Goal: Task Accomplishment & Management: Use online tool/utility

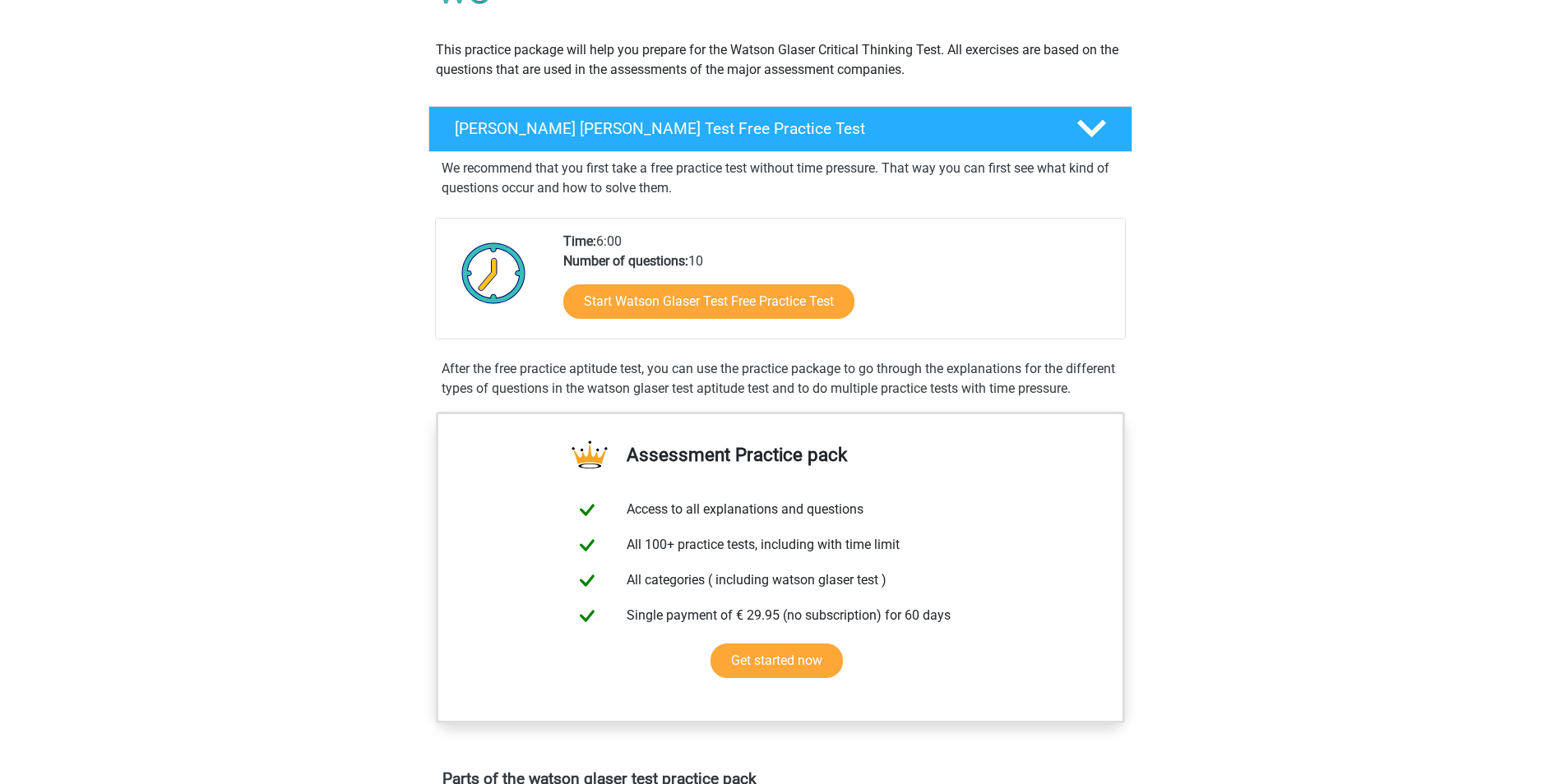
scroll to position [82, 0]
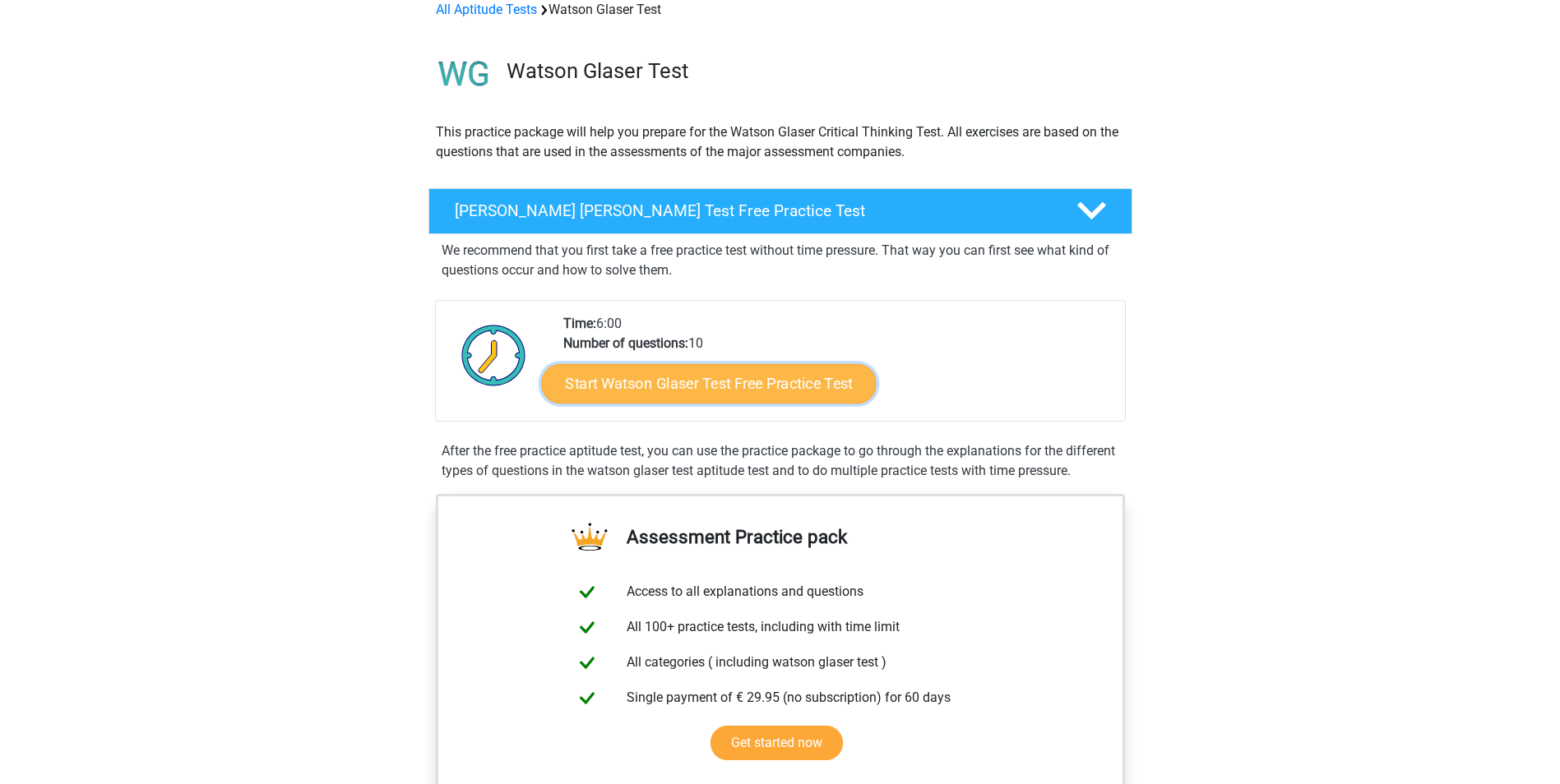
click at [716, 377] on link "Start Watson Glaser Test Free Practice Test" at bounding box center [708, 384] width 335 height 39
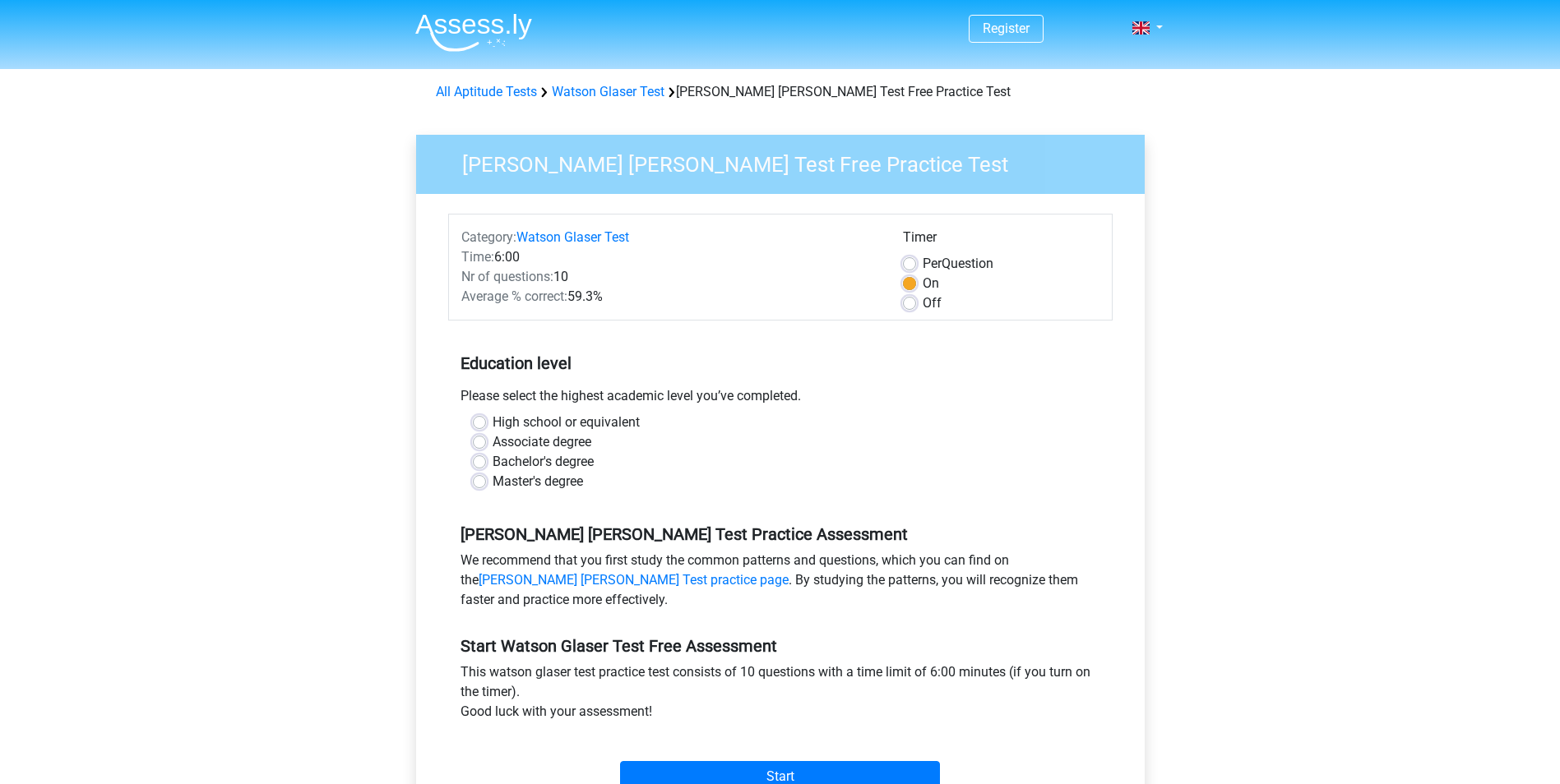
click at [493, 421] on label "High school or equivalent" at bounding box center [566, 422] width 148 height 20
click at [481, 421] on input "High school or equivalent" at bounding box center [480, 420] width 13 height 16
radio input "true"
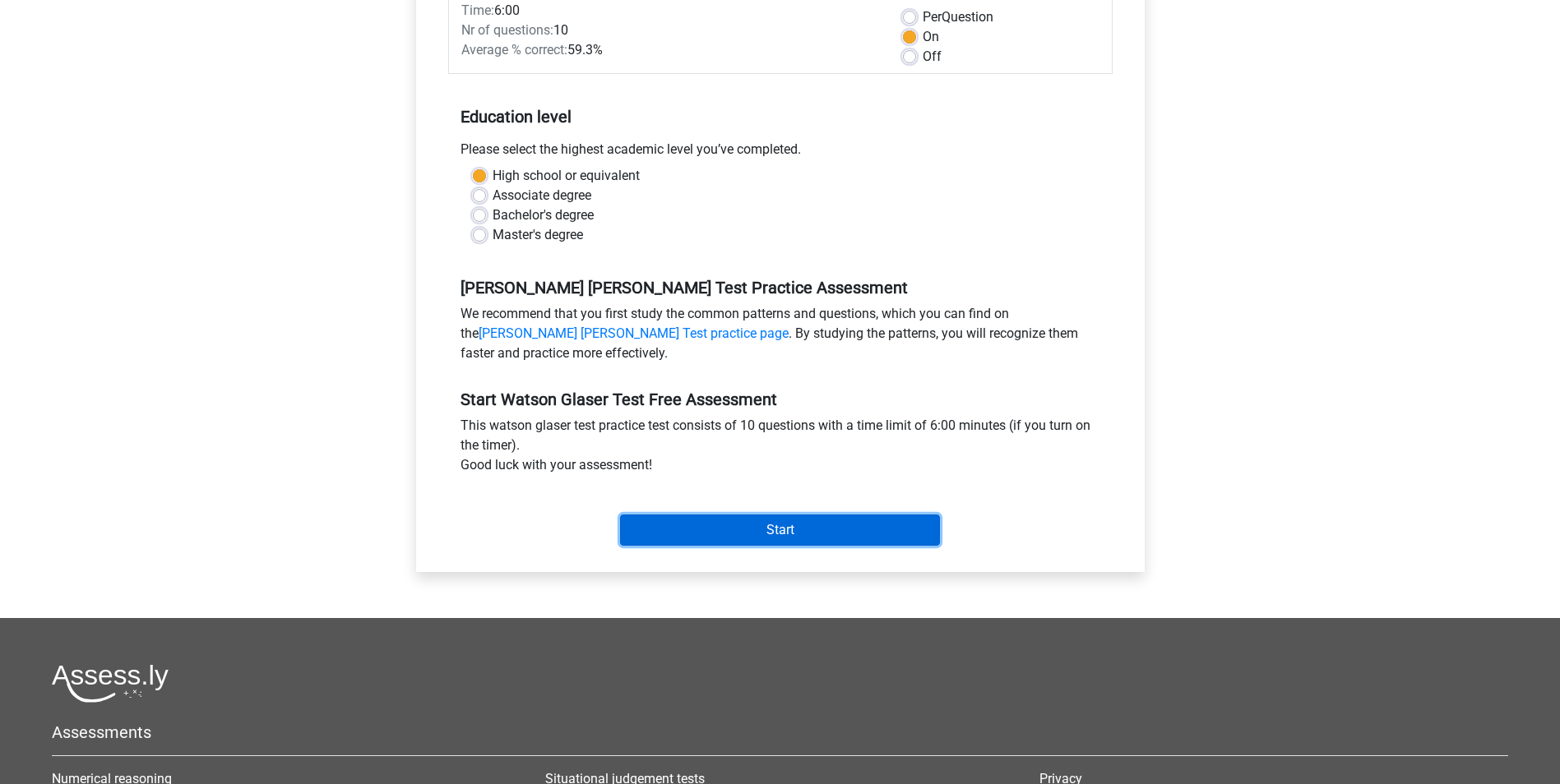
click at [715, 531] on input "Start" at bounding box center [780, 529] width 320 height 31
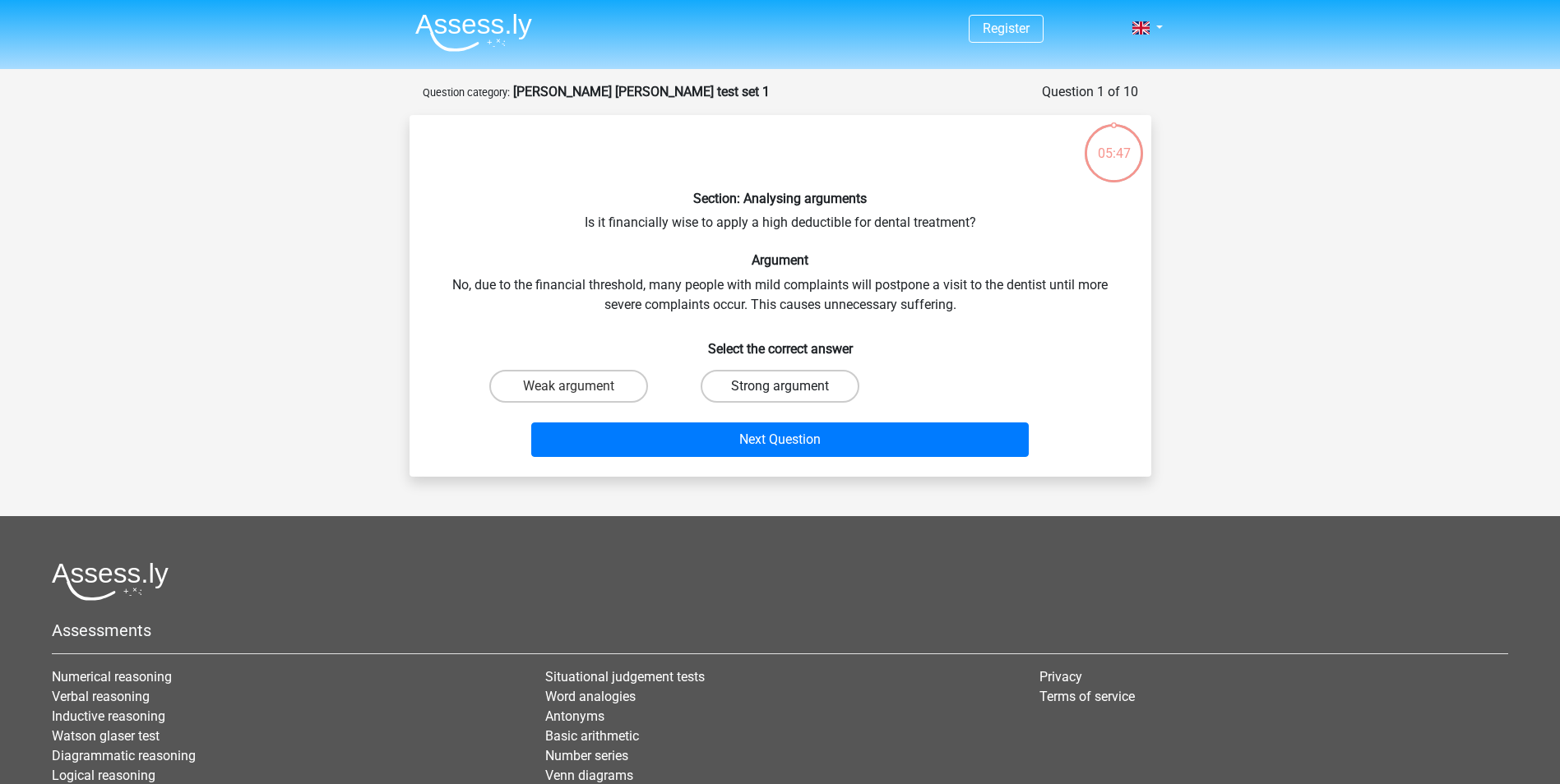
click at [742, 384] on label "Strong argument" at bounding box center [780, 385] width 159 height 33
click at [780, 386] on input "Strong argument" at bounding box center [784, 391] width 10 height 10
radio input "true"
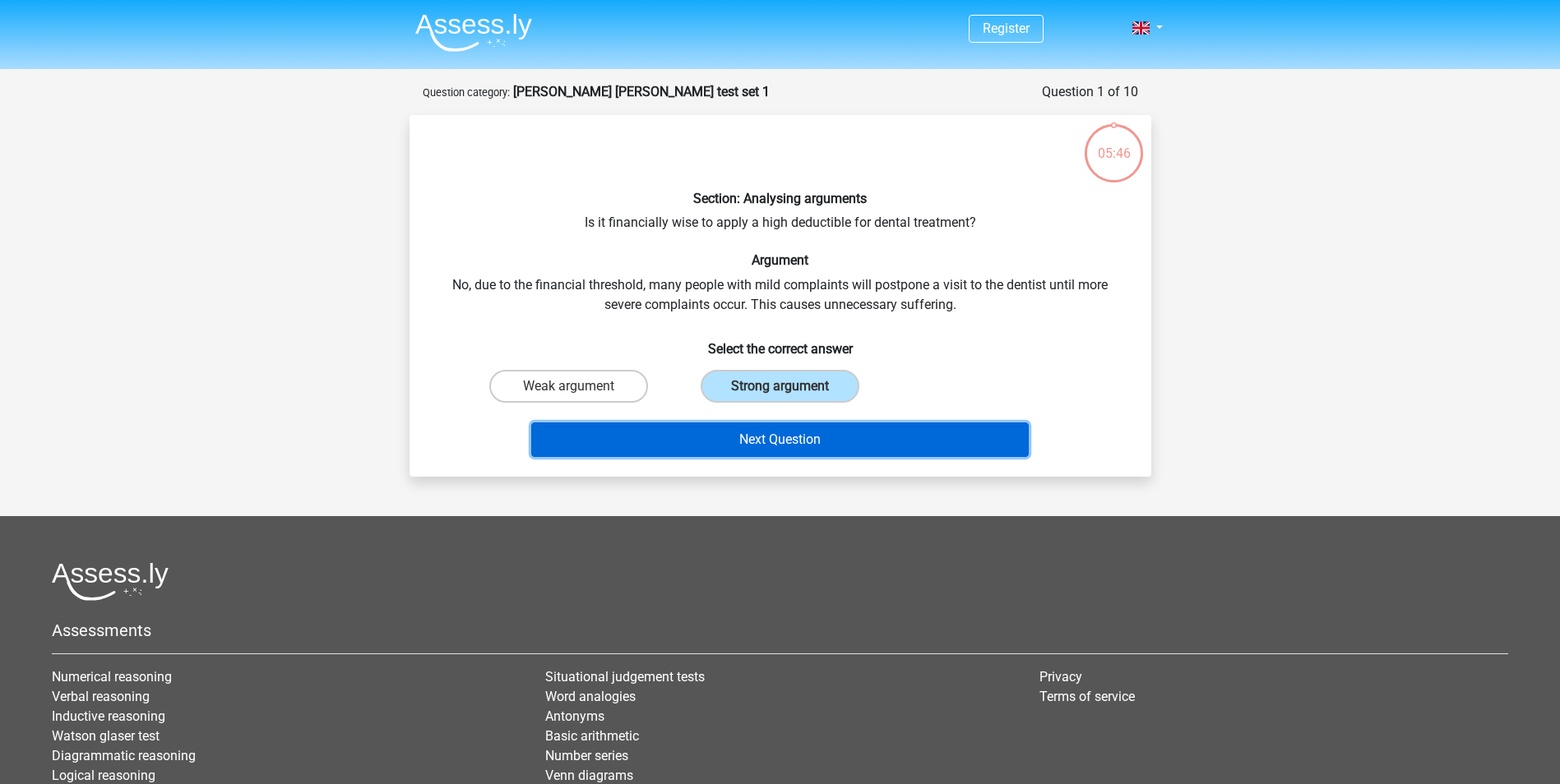
click at [795, 443] on button "Next Question" at bounding box center [780, 439] width 497 height 35
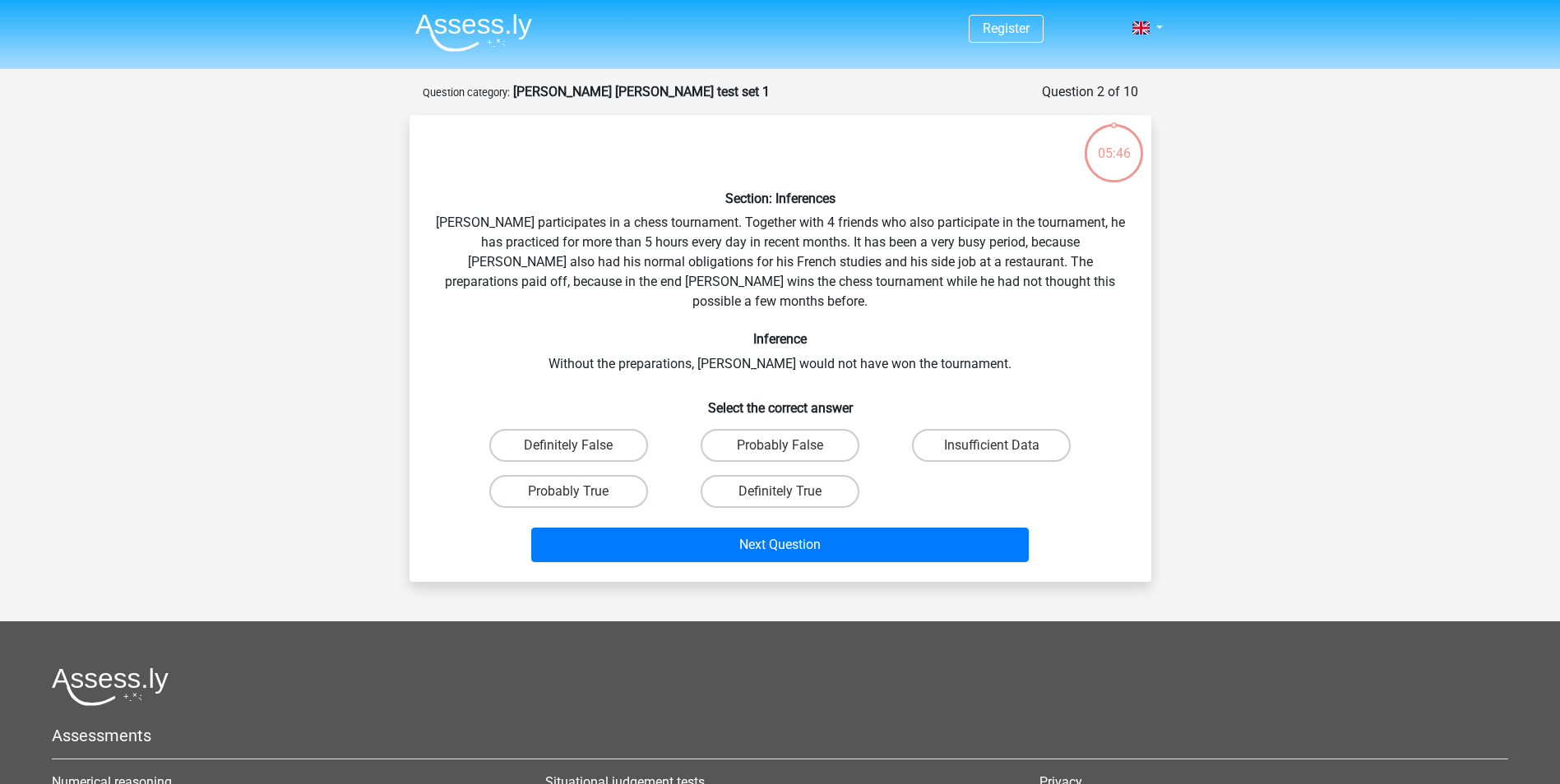
scroll to position [82, 0]
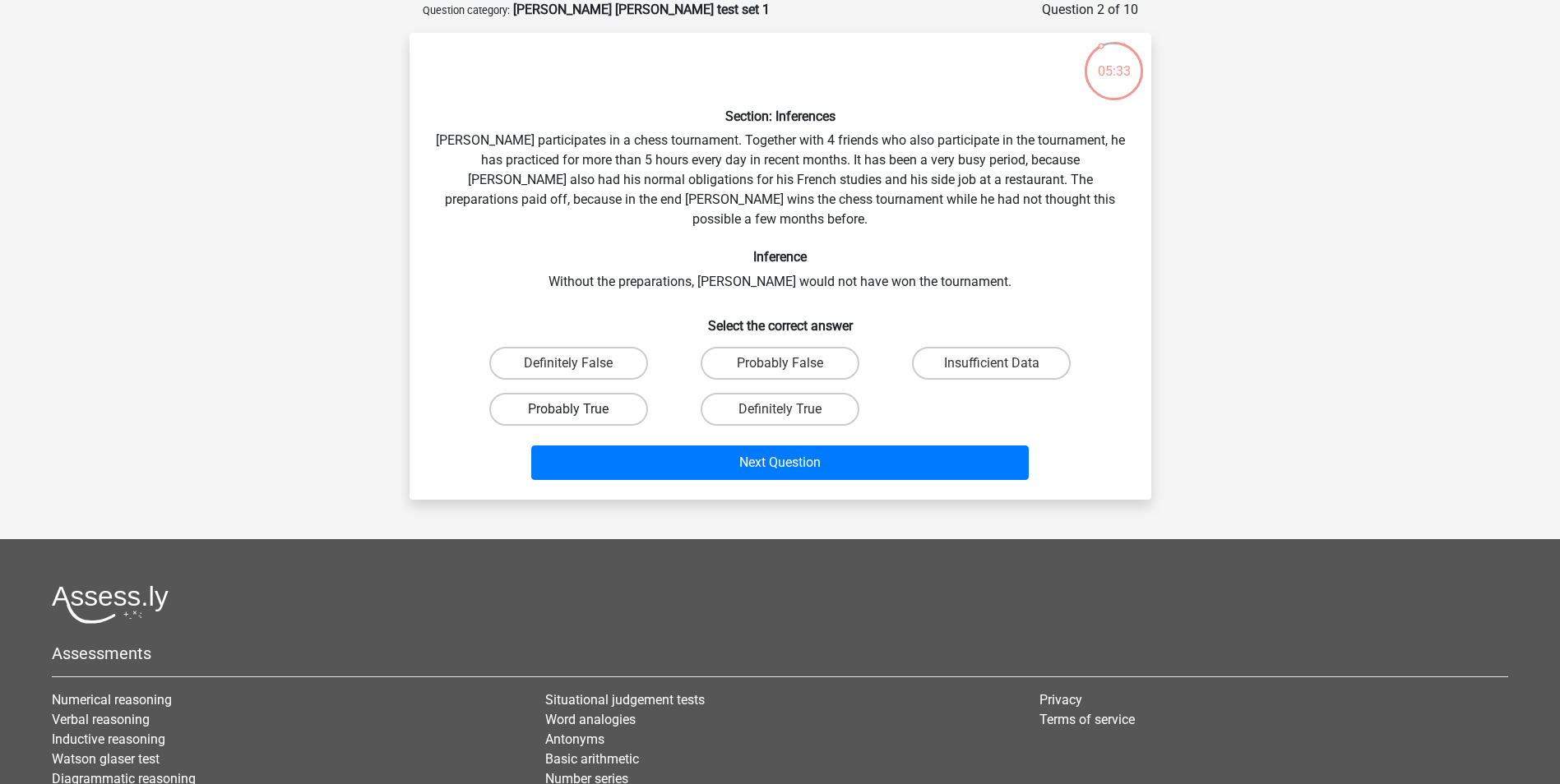
drag, startPoint x: 619, startPoint y: 376, endPoint x: 624, endPoint y: 386, distance: 11.2
click at [620, 393] on label "Probably True" at bounding box center [568, 409] width 159 height 33
click at [579, 409] on input "Probably True" at bounding box center [573, 414] width 10 height 10
radio input "true"
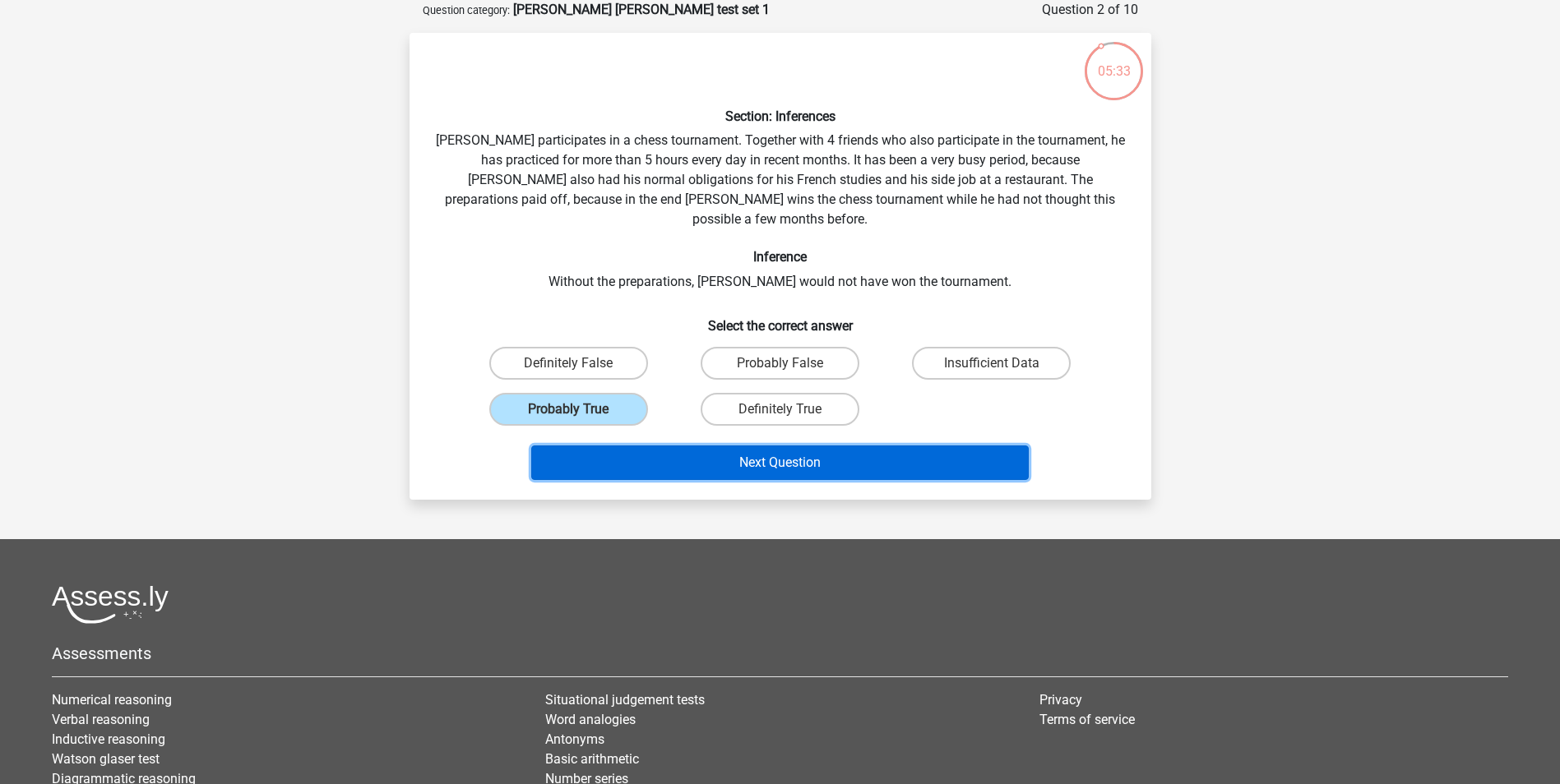
click at [653, 446] on button "Next Question" at bounding box center [780, 463] width 497 height 35
